Goal: Task Accomplishment & Management: Manage account settings

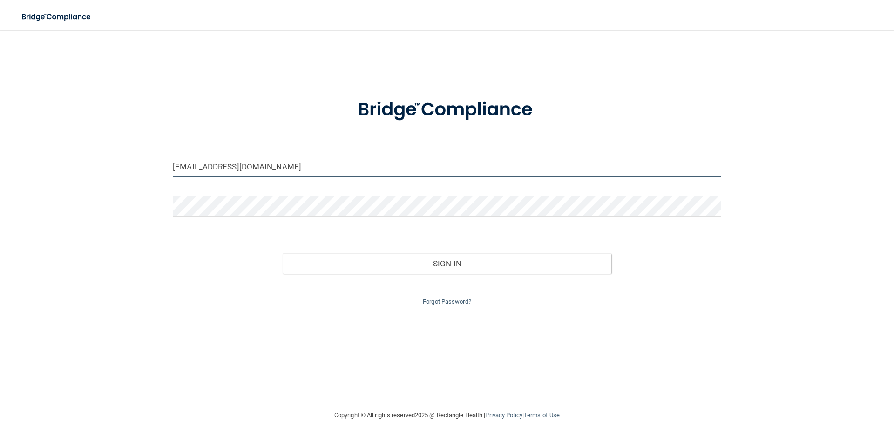
click at [268, 168] on input "[EMAIL_ADDRESS][DOMAIN_NAME]" at bounding box center [447, 166] width 548 height 21
drag, startPoint x: 222, startPoint y: 166, endPoint x: 130, endPoint y: 166, distance: 92.2
click at [130, 166] on div "[EMAIL_ADDRESS][DOMAIN_NAME] Invalid email/password. You don't have permission …" at bounding box center [447, 219] width 856 height 361
drag, startPoint x: 238, startPoint y: 167, endPoint x: 220, endPoint y: 166, distance: 18.2
click at [220, 166] on input "[EMAIL_ADDRESS][DOMAIN_NAME]" at bounding box center [447, 166] width 548 height 21
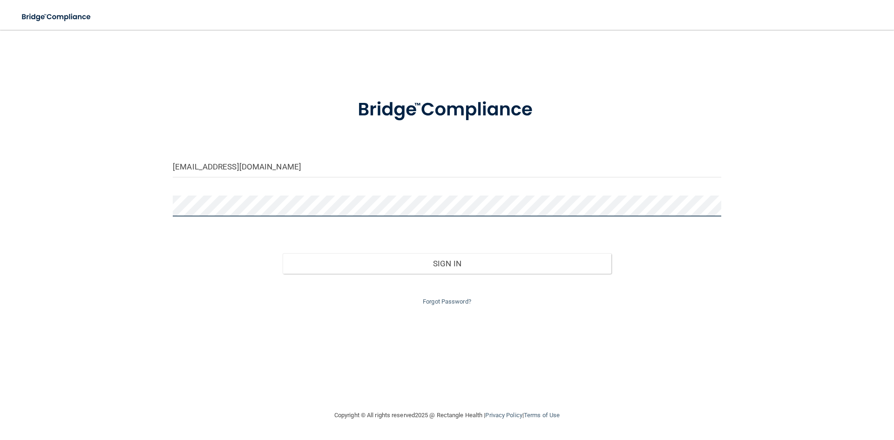
click at [124, 199] on div "[EMAIL_ADDRESS][DOMAIN_NAME] Invalid email/password. You don't have permission …" at bounding box center [447, 219] width 856 height 361
click at [283, 253] on button "Sign In" at bounding box center [447, 263] width 329 height 20
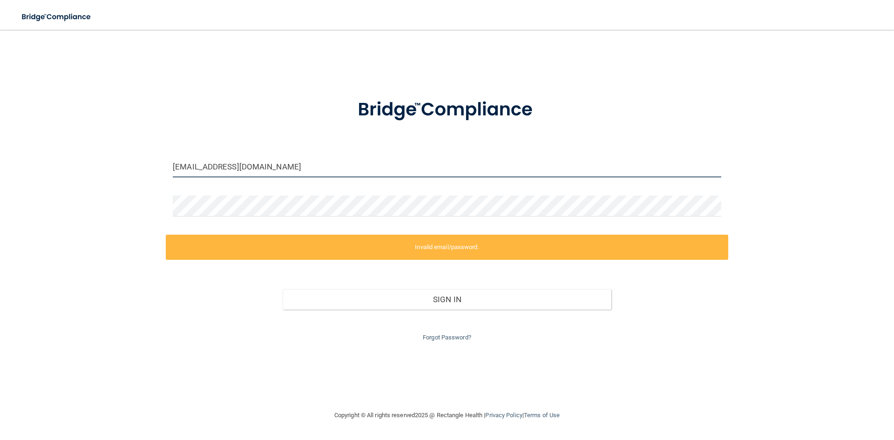
click at [210, 164] on input "[EMAIL_ADDRESS][DOMAIN_NAME]" at bounding box center [447, 166] width 548 height 21
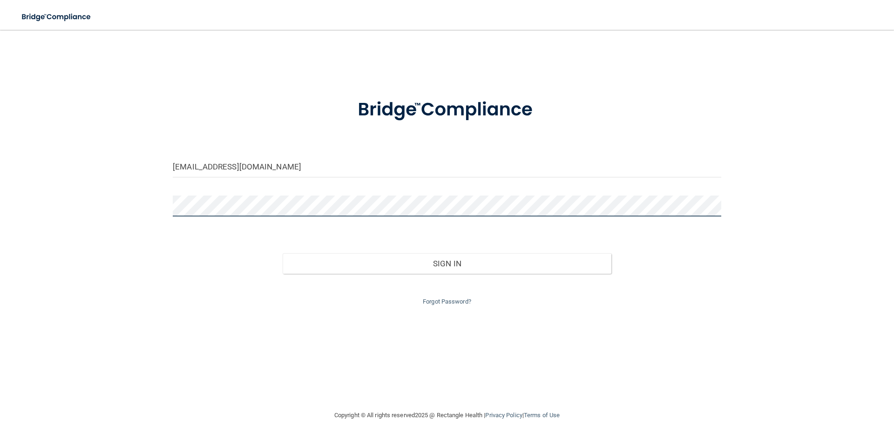
click at [95, 211] on div "[EMAIL_ADDRESS][DOMAIN_NAME] Invalid email/password. You don't have permission …" at bounding box center [447, 219] width 856 height 361
click at [283, 253] on button "Sign In" at bounding box center [447, 263] width 329 height 20
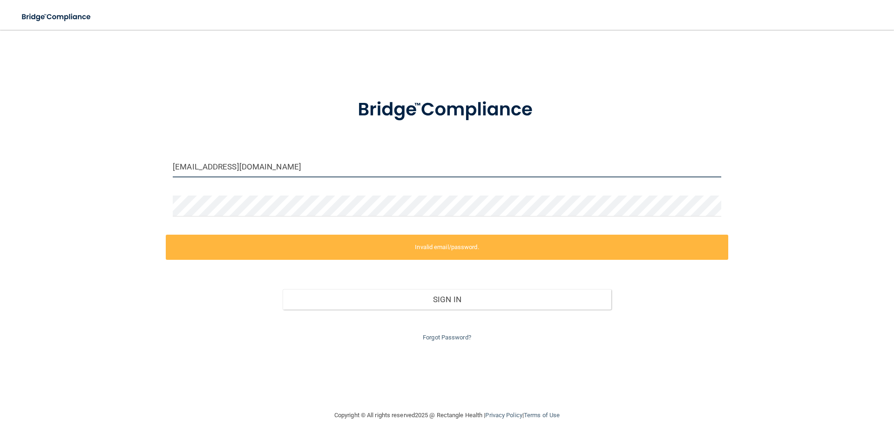
click at [185, 168] on input "[EMAIL_ADDRESS][DOMAIN_NAME]" at bounding box center [447, 166] width 548 height 21
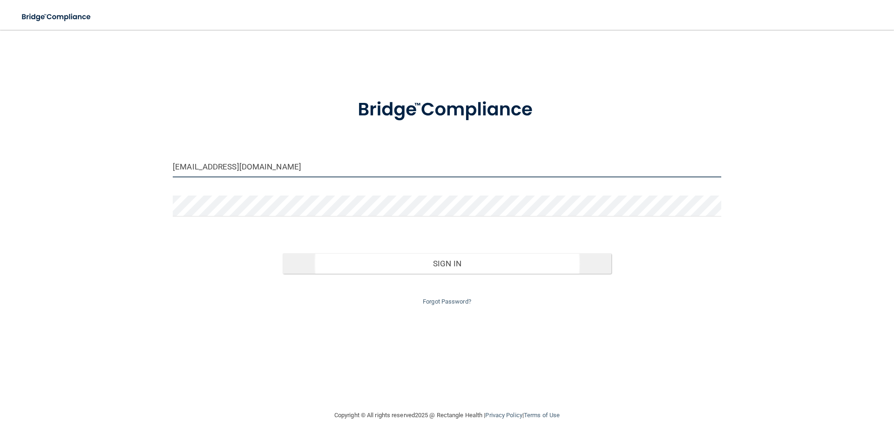
type input "[EMAIL_ADDRESS][DOMAIN_NAME]"
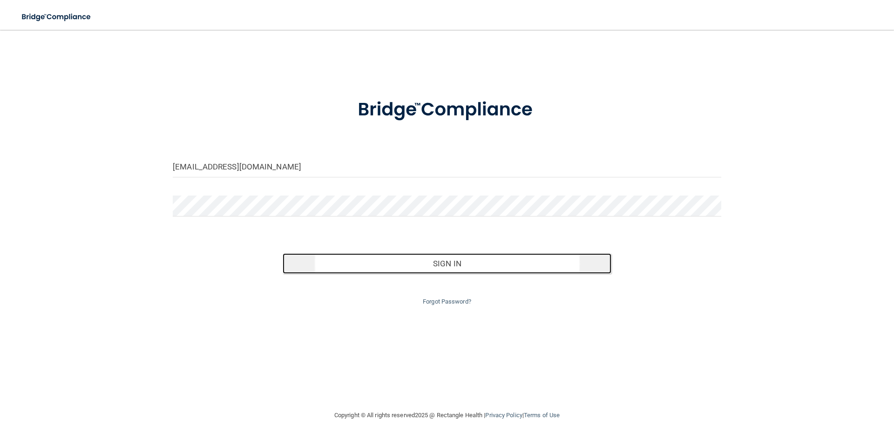
click at [433, 262] on button "Sign In" at bounding box center [447, 263] width 329 height 20
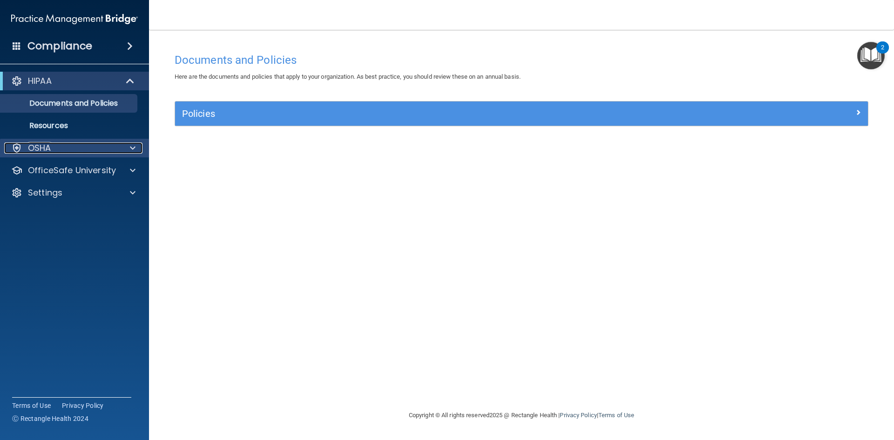
click at [135, 146] on span at bounding box center [133, 147] width 6 height 11
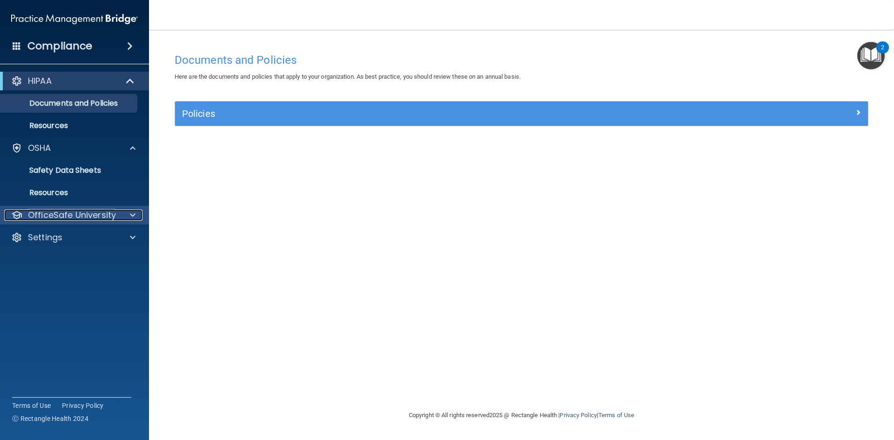
click at [130, 213] on span at bounding box center [133, 214] width 6 height 11
